Goal: Task Accomplishment & Management: Manage account settings

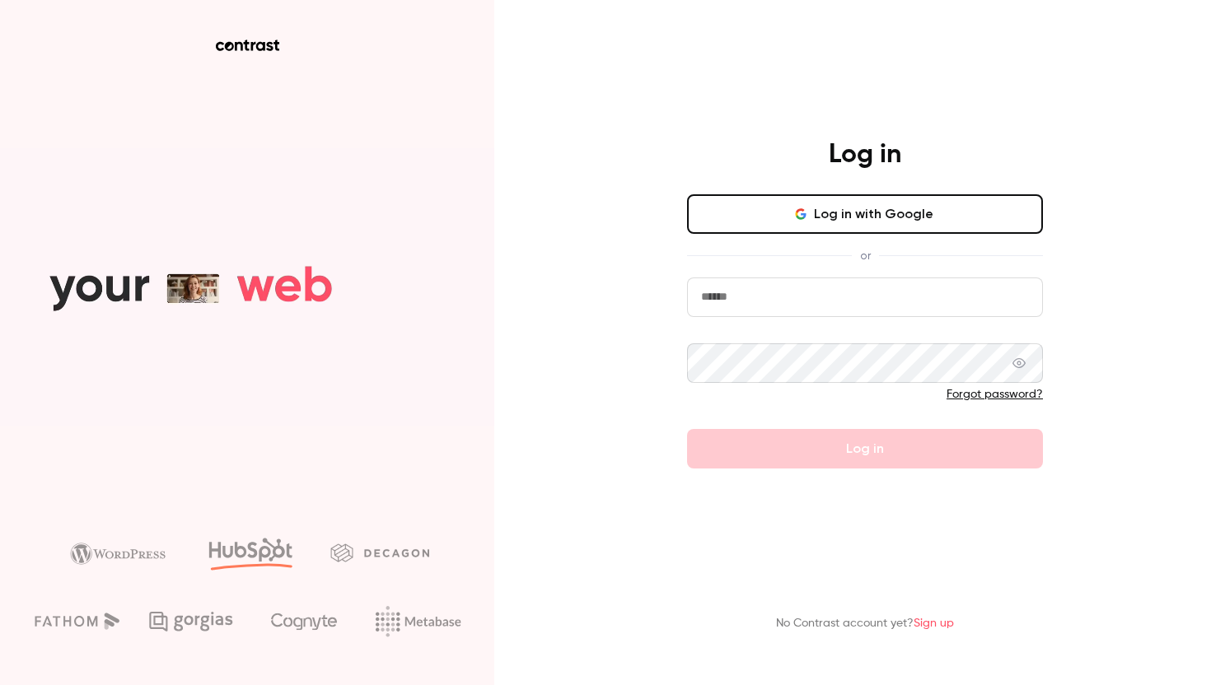
click at [740, 227] on button "Log in with Google" at bounding box center [865, 214] width 356 height 40
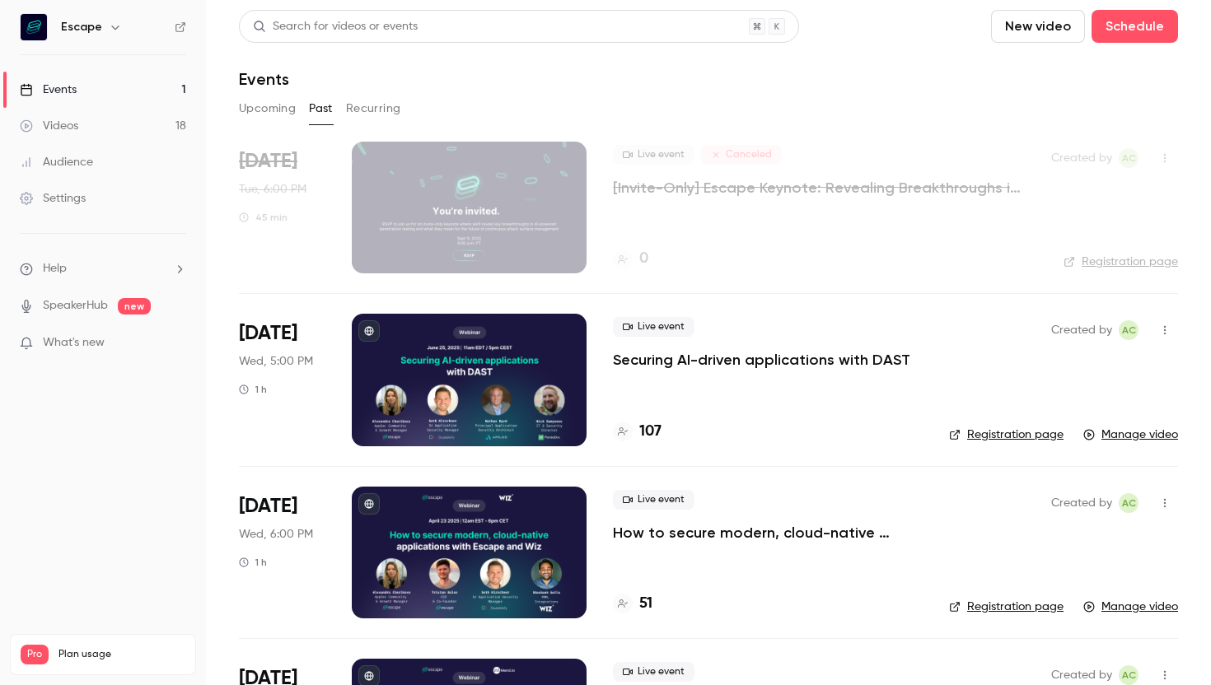
click at [819, 221] on div "Live event Canceled [Invite-Only] Escape Keynote: Revealing Breakthroughs in AI…" at bounding box center [819, 208] width 412 height 132
click at [833, 191] on p "[Invite-Only] Escape Keynote: Revealing Breakthroughs in AI-Powered Penetration…" at bounding box center [819, 188] width 412 height 20
click at [286, 124] on div "Upcoming Past Recurring" at bounding box center [708, 112] width 939 height 33
click at [285, 108] on button "Upcoming" at bounding box center [267, 109] width 57 height 26
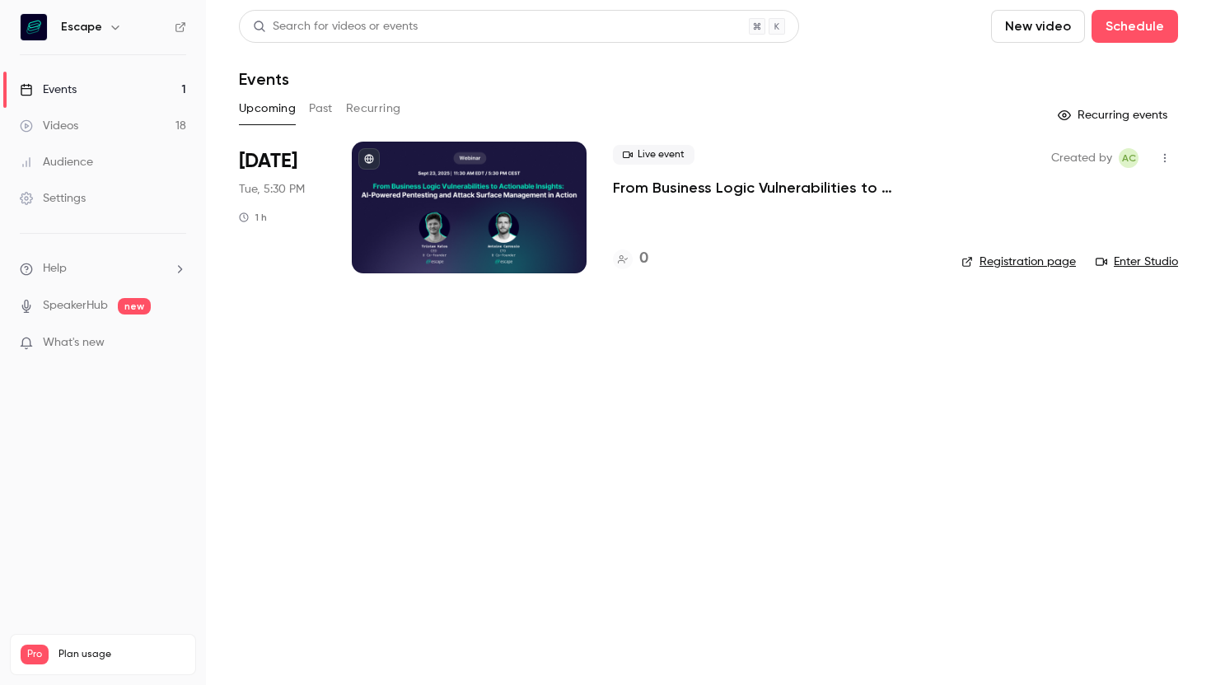
click at [391, 103] on button "Recurring" at bounding box center [373, 109] width 55 height 26
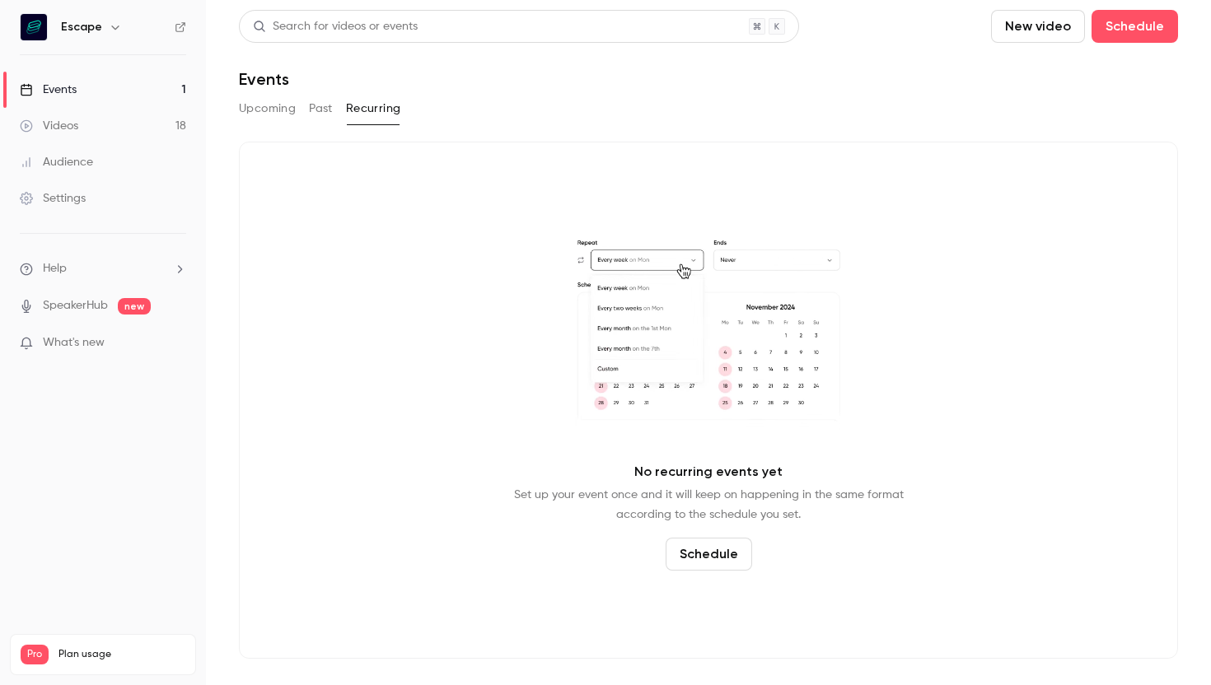
click at [272, 114] on button "Upcoming" at bounding box center [267, 109] width 57 height 26
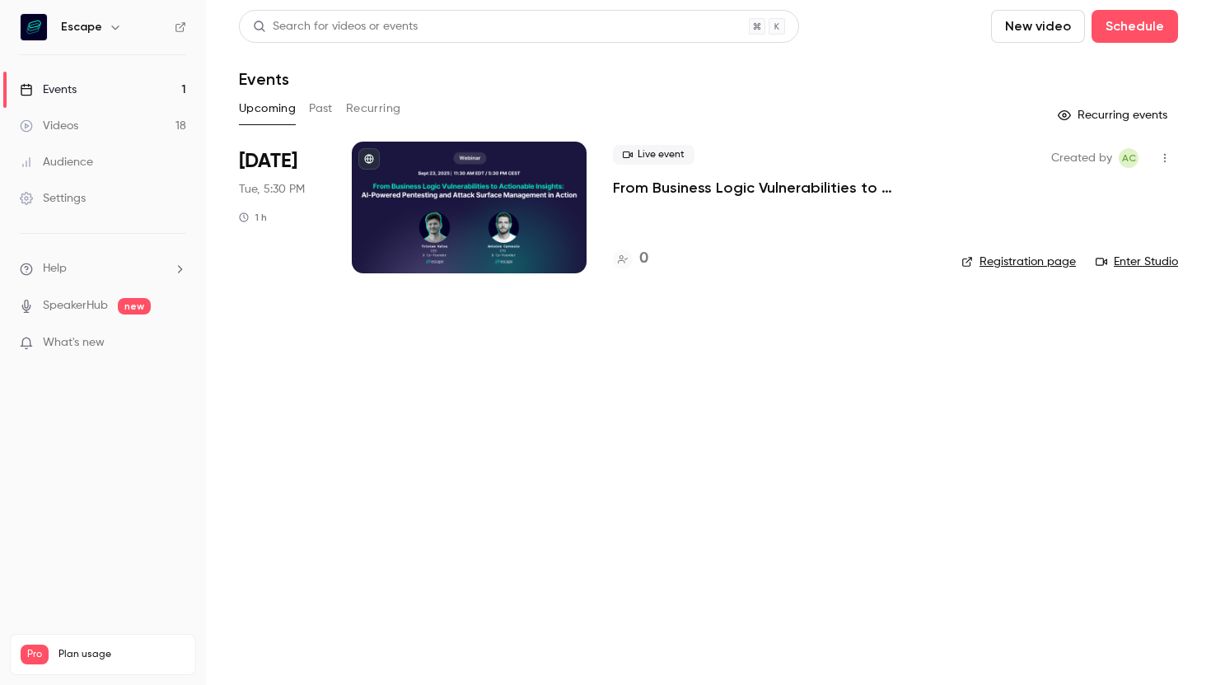
click at [335, 235] on li "[DATE] Tue, 5:30 PM 1 h Live event From Business Logic Vulnerabilities to Actio…" at bounding box center [708, 218] width 939 height 152
click at [409, 235] on div at bounding box center [469, 208] width 235 height 132
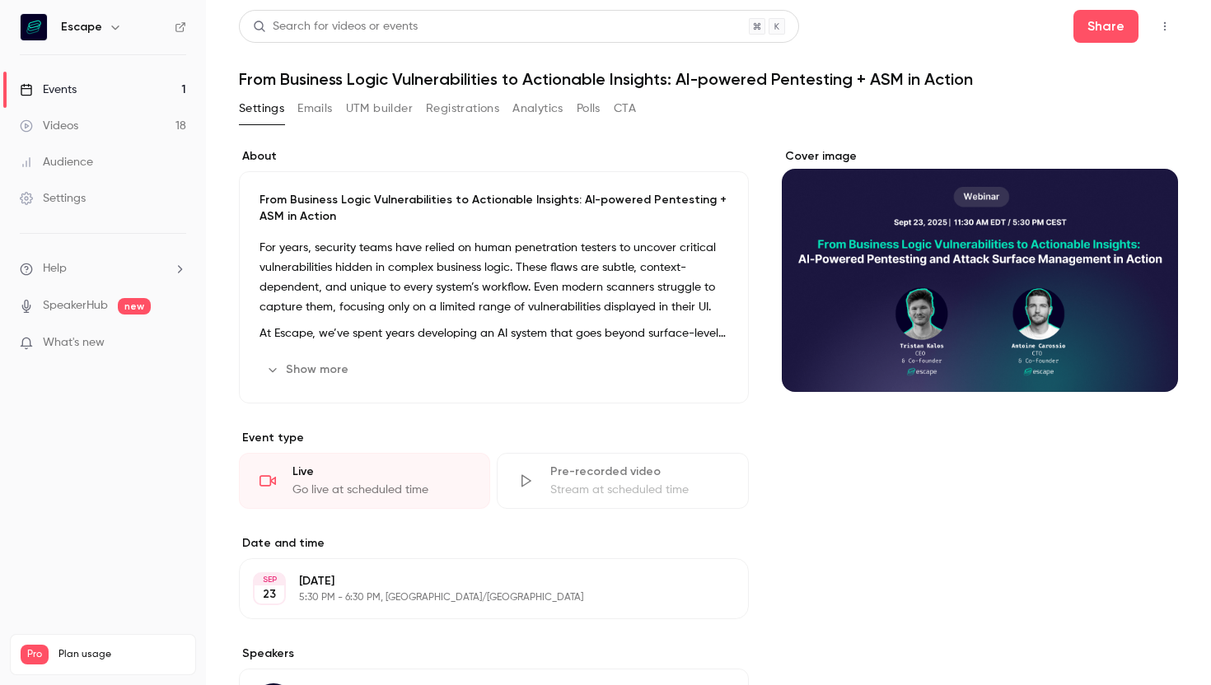
click at [464, 119] on button "Registrations" at bounding box center [462, 109] width 73 height 26
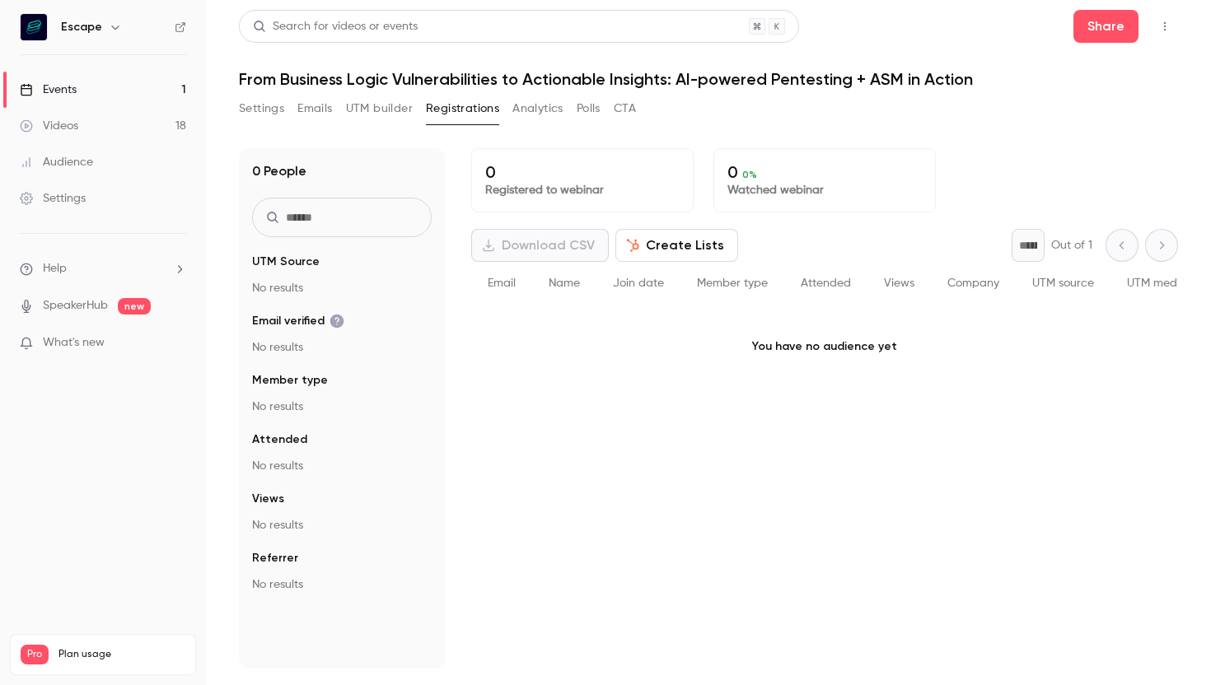
click at [372, 116] on button "UTM builder" at bounding box center [379, 109] width 67 height 26
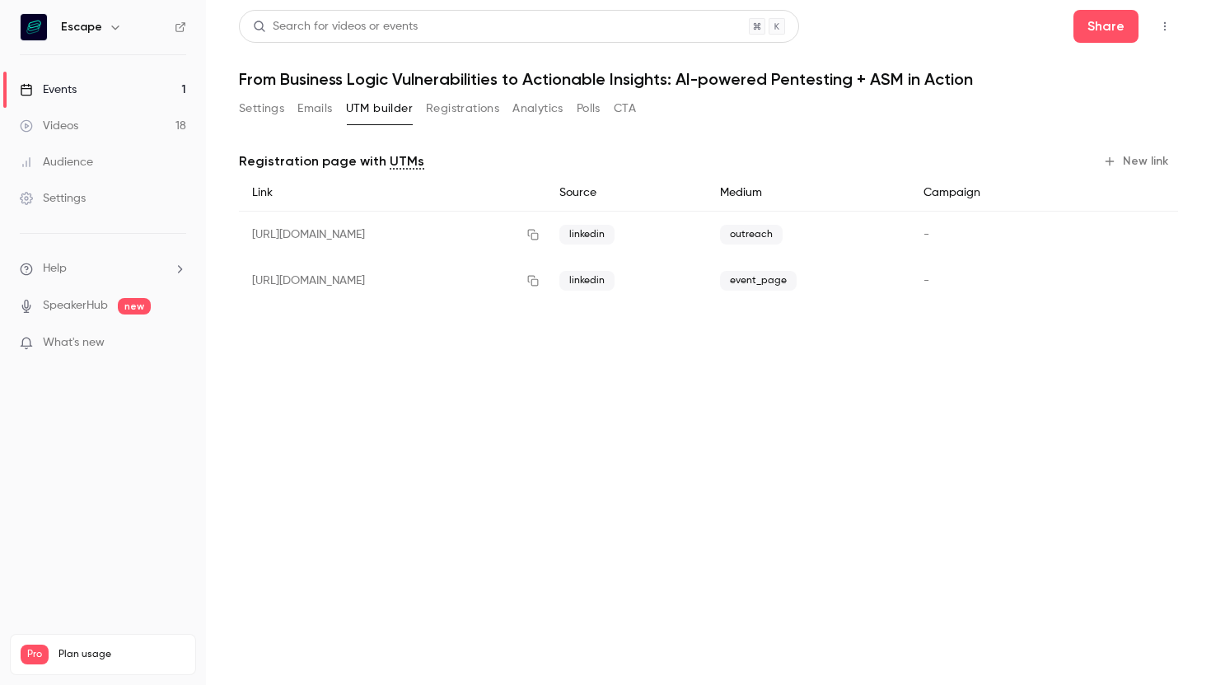
click at [316, 109] on button "Emails" at bounding box center [314, 109] width 35 height 26
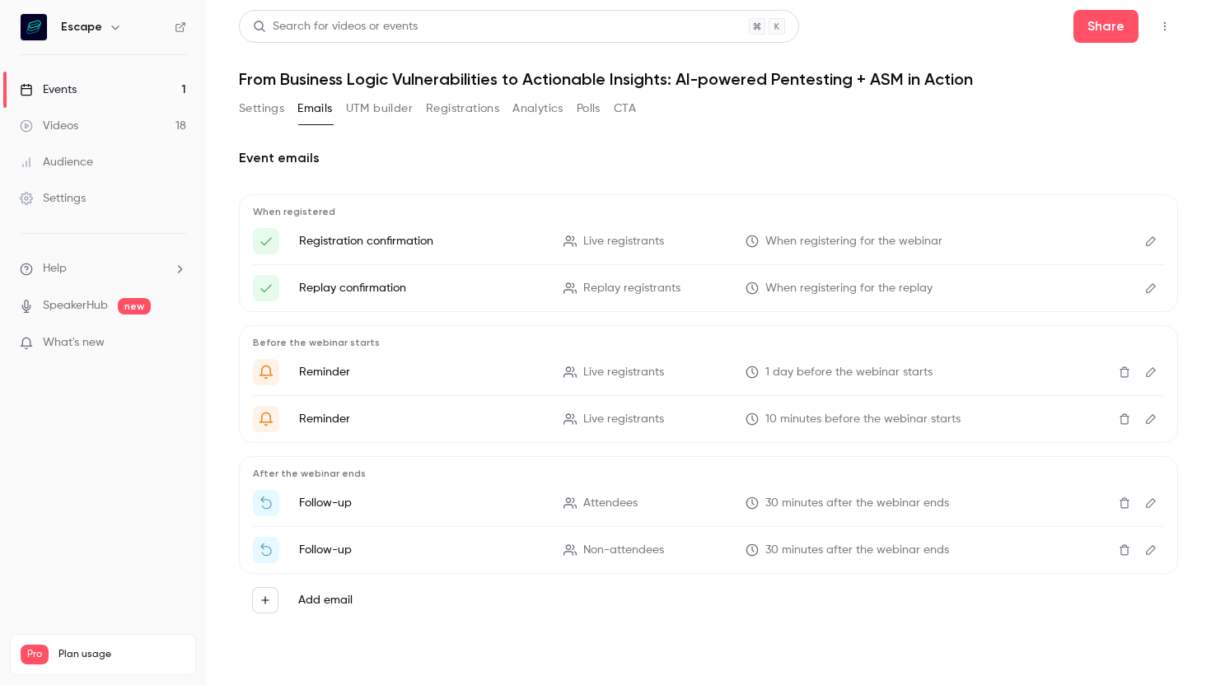
click at [382, 120] on button "UTM builder" at bounding box center [379, 109] width 67 height 26
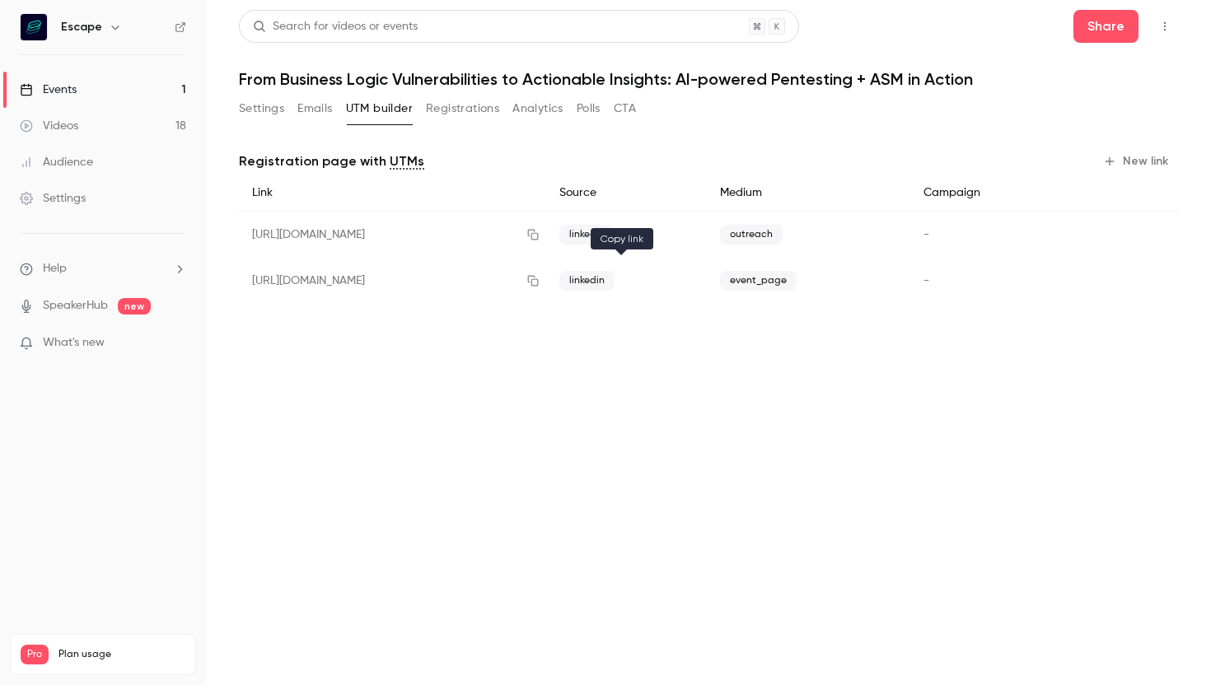
click at [538, 278] on icon "button" at bounding box center [532, 281] width 11 height 11
